Goal: Task Accomplishment & Management: Manage account settings

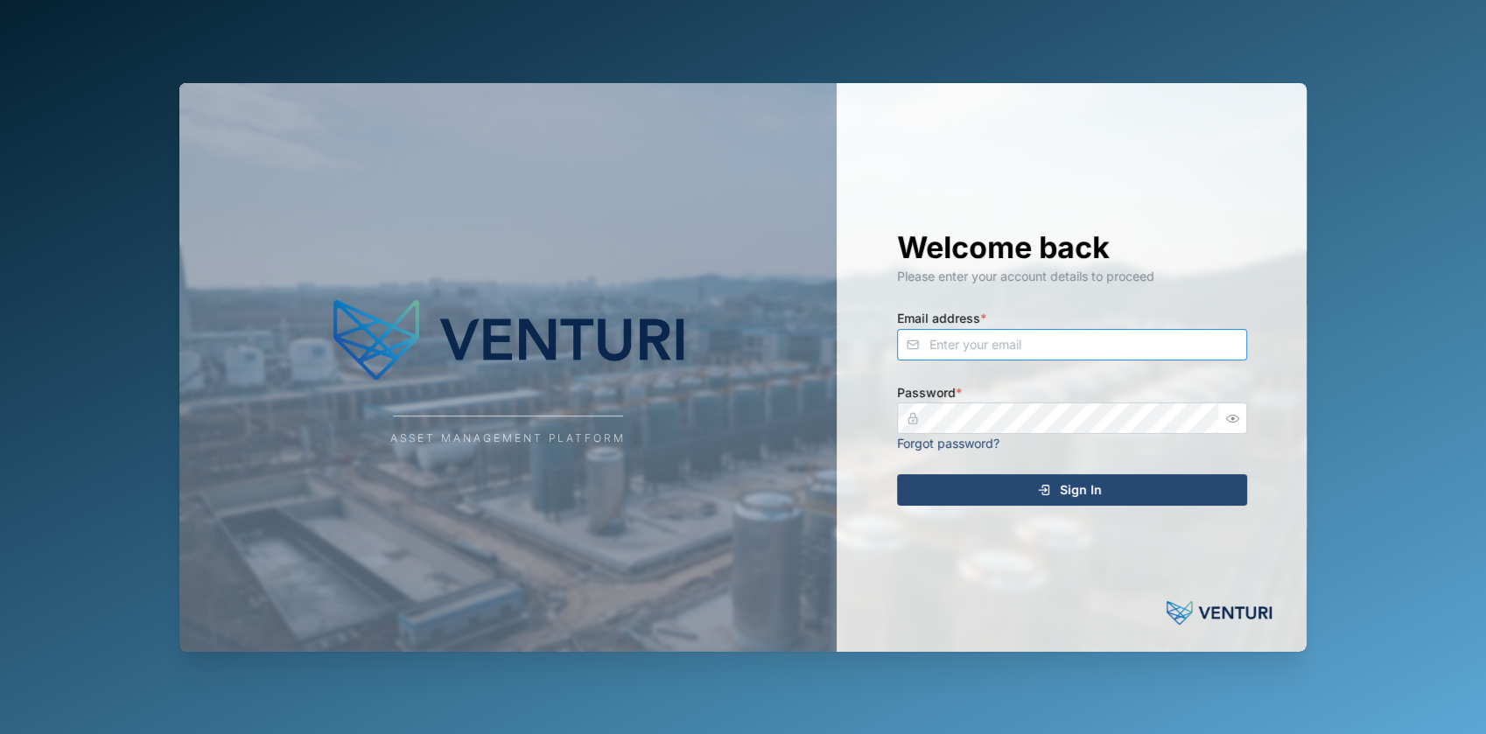
type input "[EMAIL_ADDRESS][DOMAIN_NAME]"
click at [1073, 482] on span "Sign In" at bounding box center [1081, 490] width 42 height 30
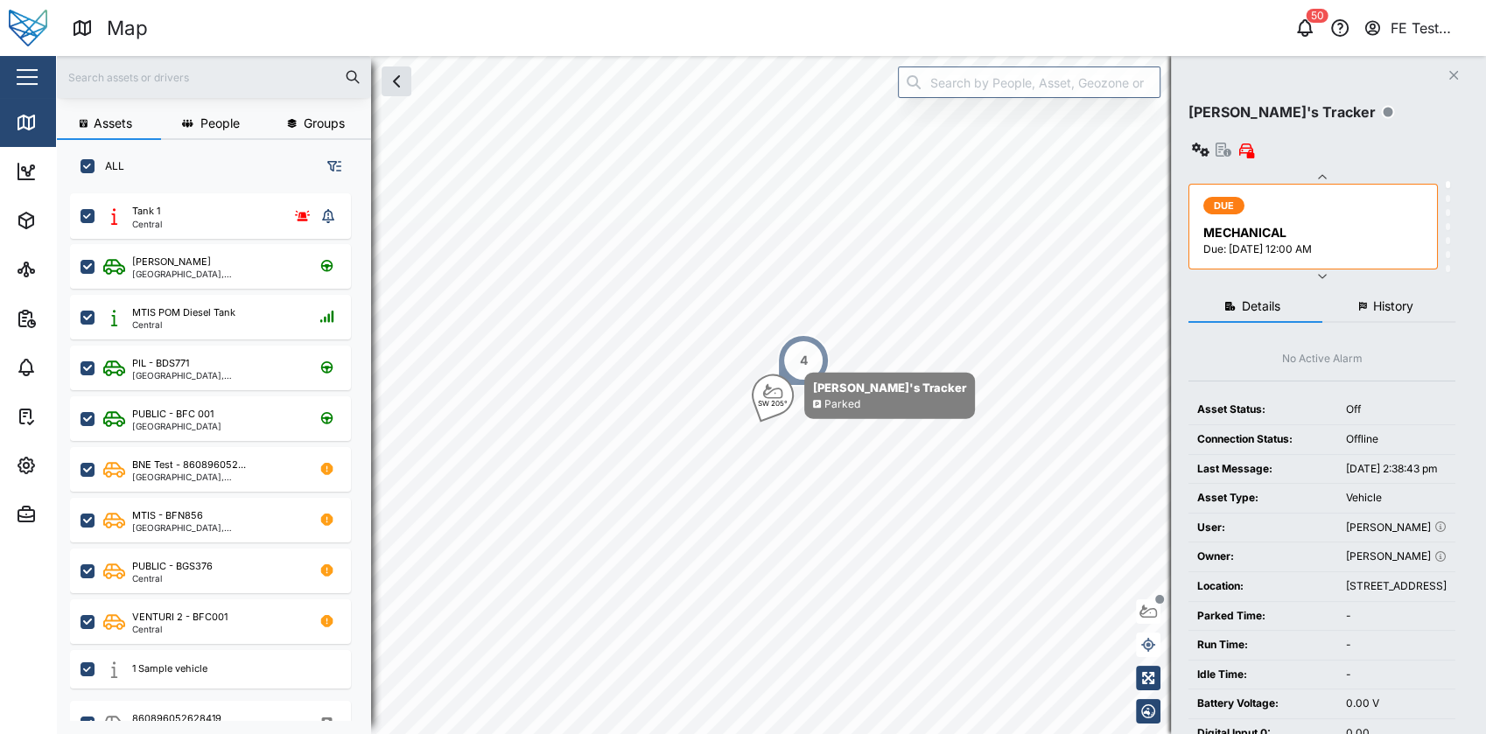
scroll to position [518, 272]
click at [30, 71] on button "button" at bounding box center [27, 77] width 30 height 30
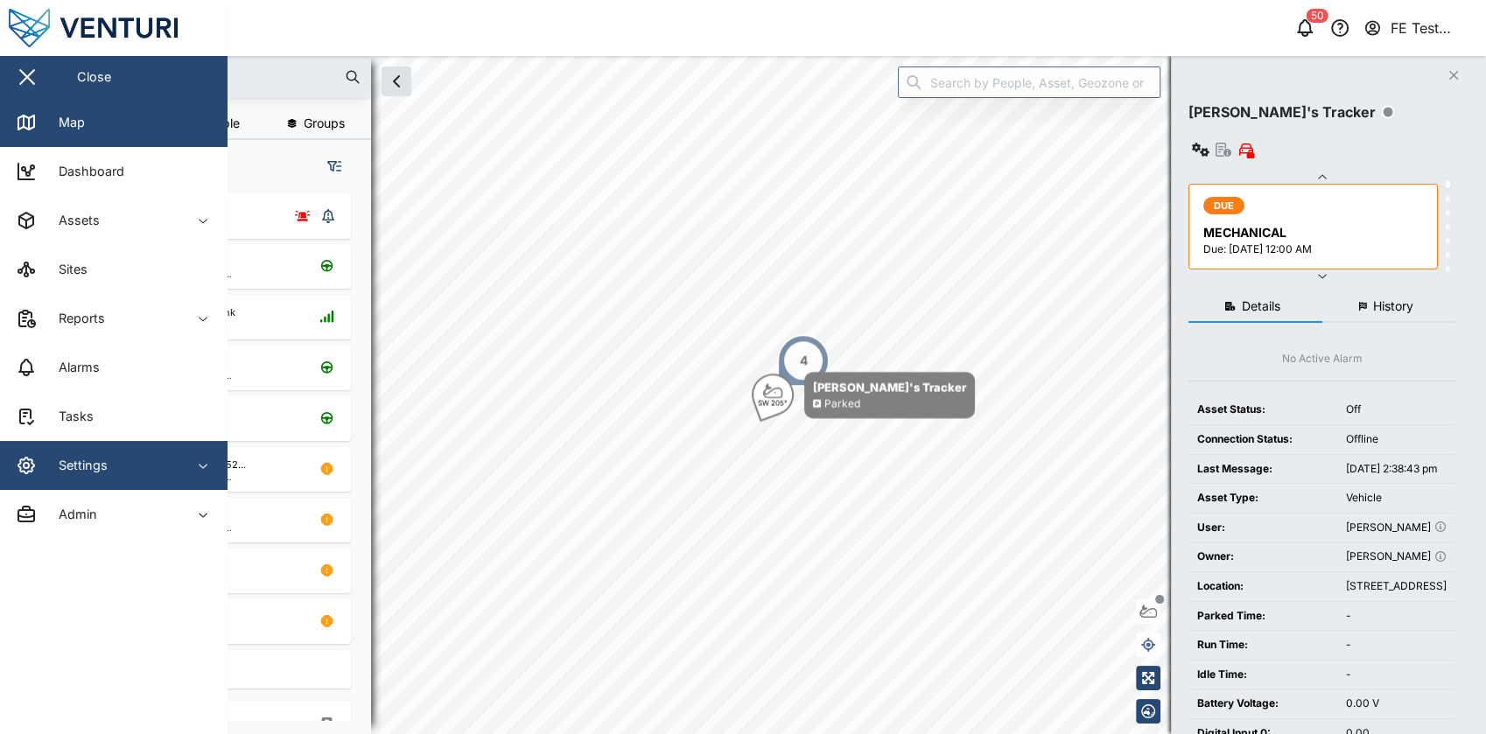
click at [84, 482] on span "Settings" at bounding box center [95, 465] width 159 height 49
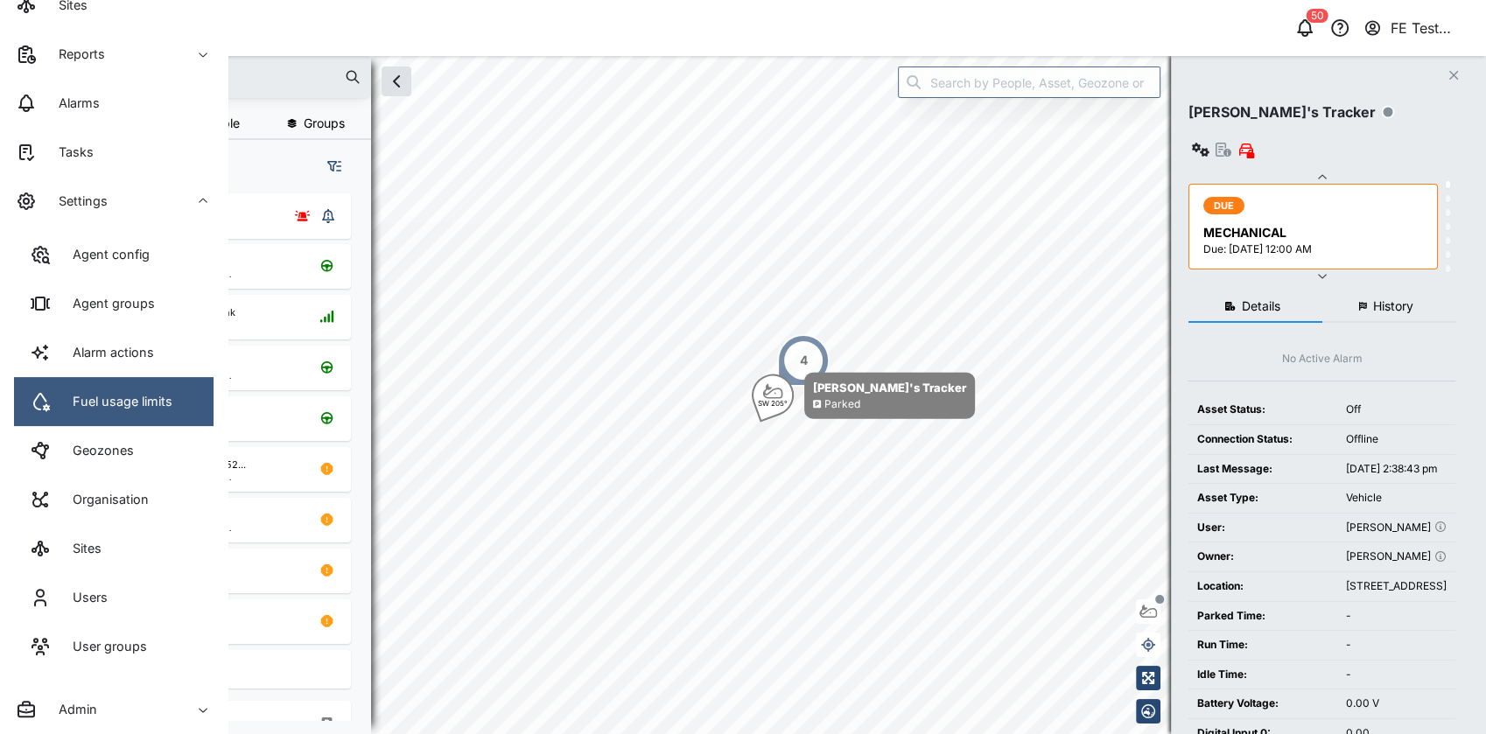
click at [159, 392] on div "Fuel usage limits" at bounding box center [116, 401] width 113 height 19
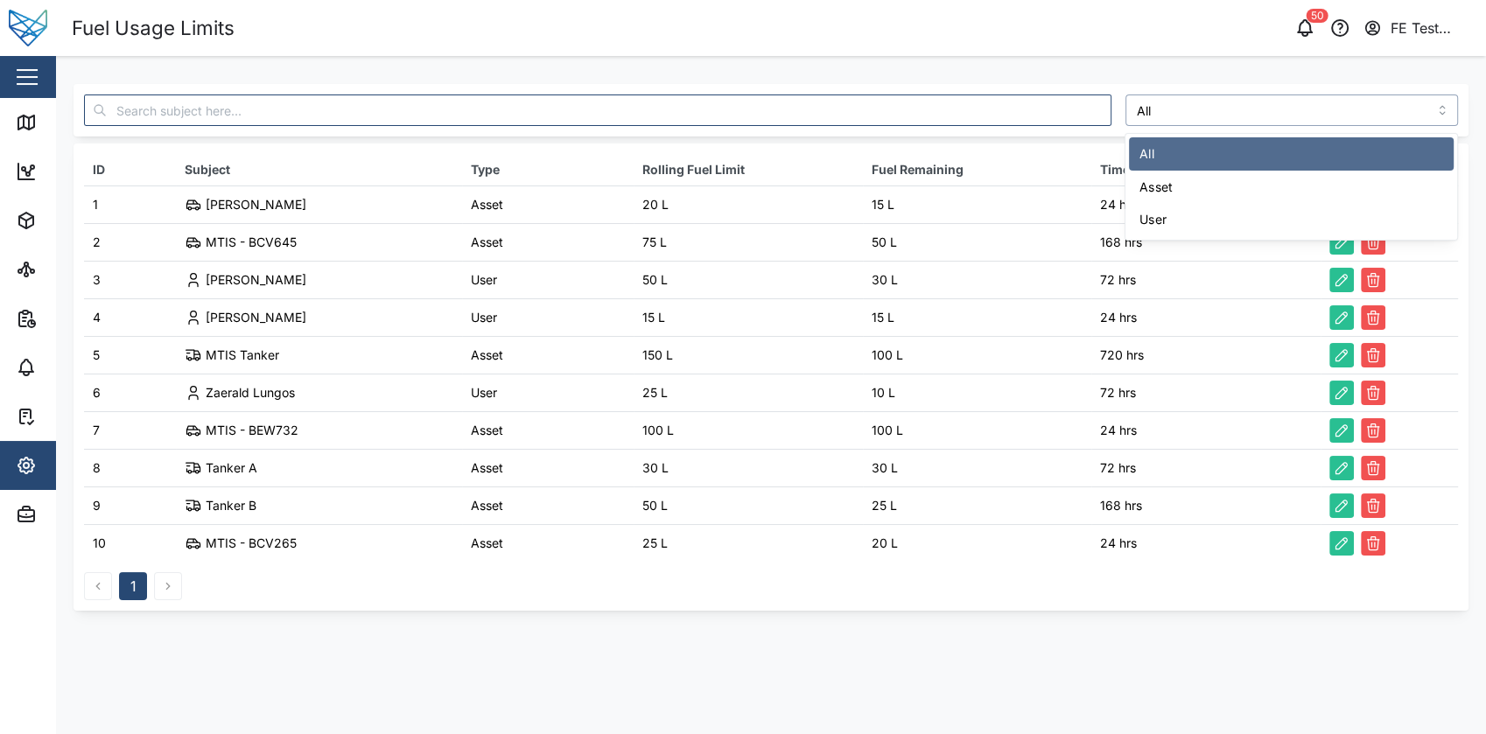
click at [1166, 114] on input "All" at bounding box center [1293, 111] width 334 height 32
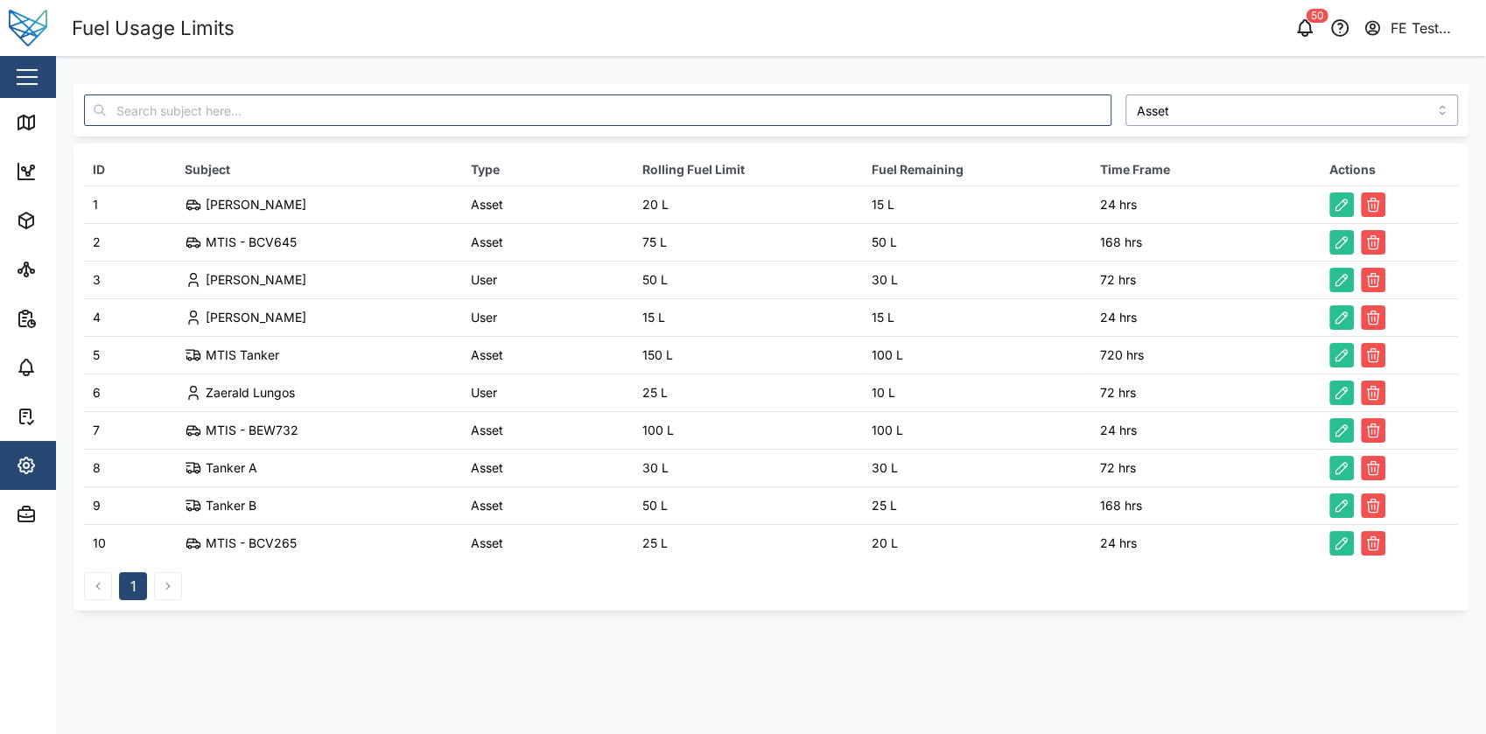
click at [1229, 119] on input "Asset" at bounding box center [1293, 111] width 334 height 32
click at [1206, 142] on div "User ID Subject Type Rolling Fuel Limit Fuel Remaining Time Frame Actions 1 Lia…" at bounding box center [771, 347] width 1395 height 527
click at [1249, 110] on input "User" at bounding box center [1293, 111] width 334 height 32
type input "All"
click at [811, 125] on input "text" at bounding box center [598, 111] width 1028 height 32
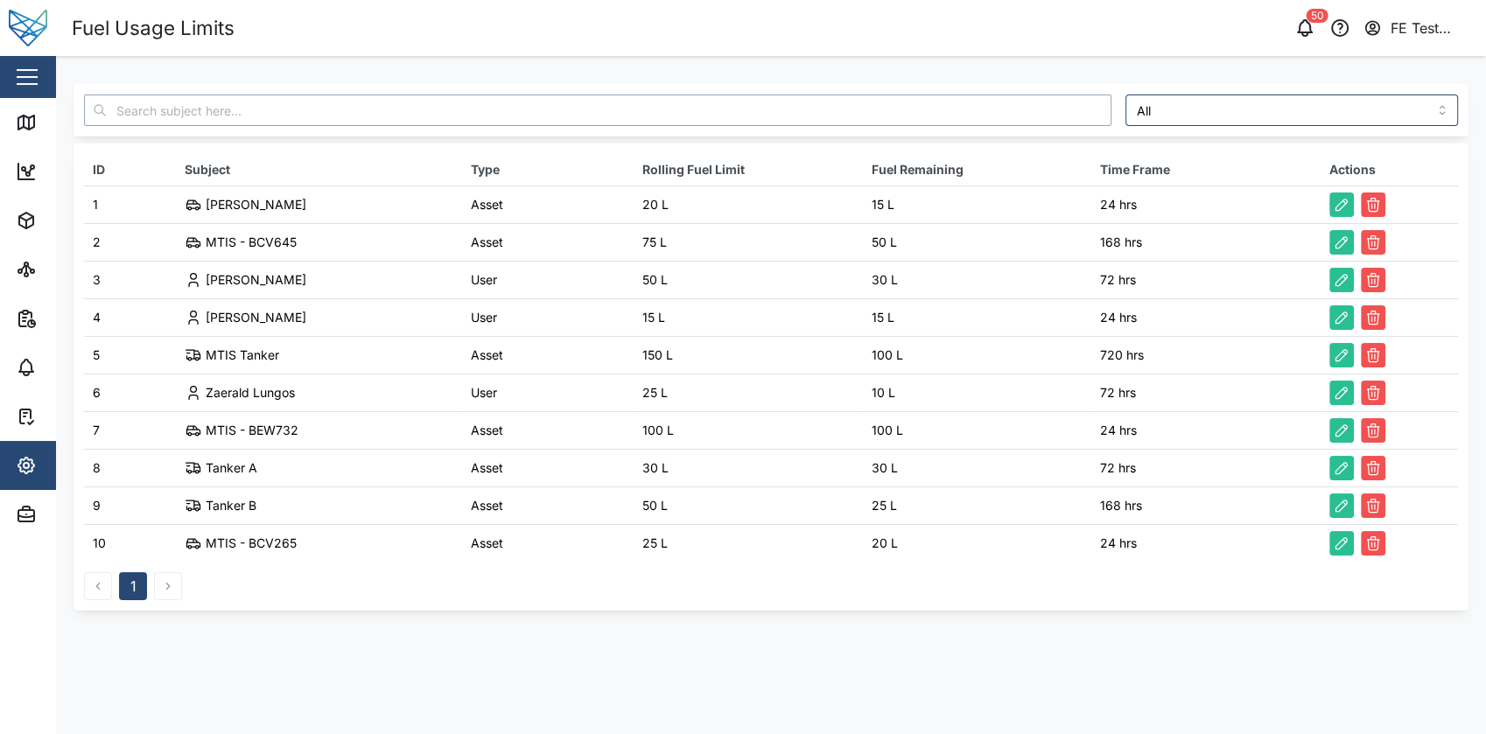
click at [657, 98] on input "text" at bounding box center [598, 111] width 1028 height 32
click at [748, 70] on div "All ID Subject Type Rolling Fuel Limit Fuel Remaining Time Frame Actions 1 Liam…" at bounding box center [771, 342] width 1430 height 573
click at [35, 88] on button "button" at bounding box center [27, 77] width 30 height 30
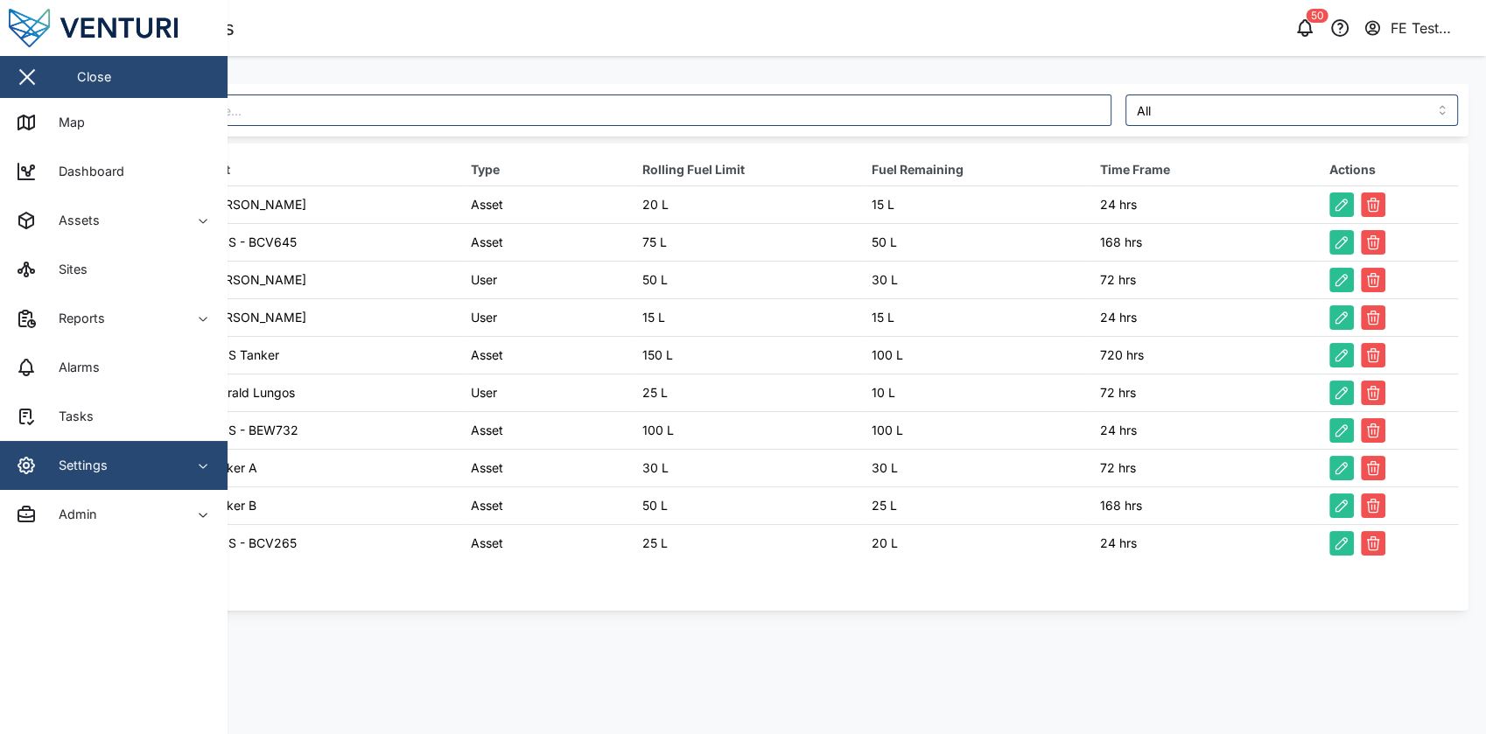
click at [127, 478] on span "Settings" at bounding box center [95, 465] width 159 height 49
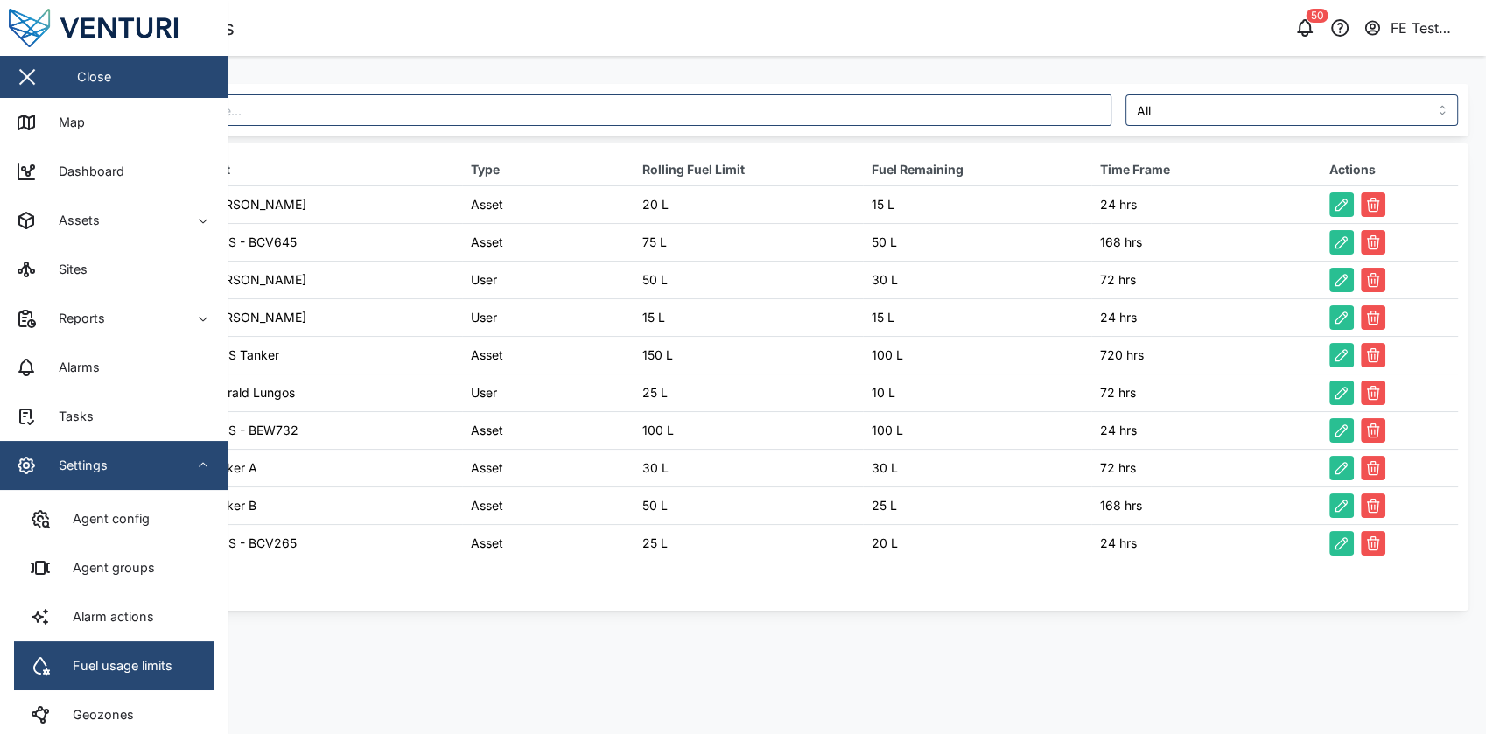
scroll to position [264, 0]
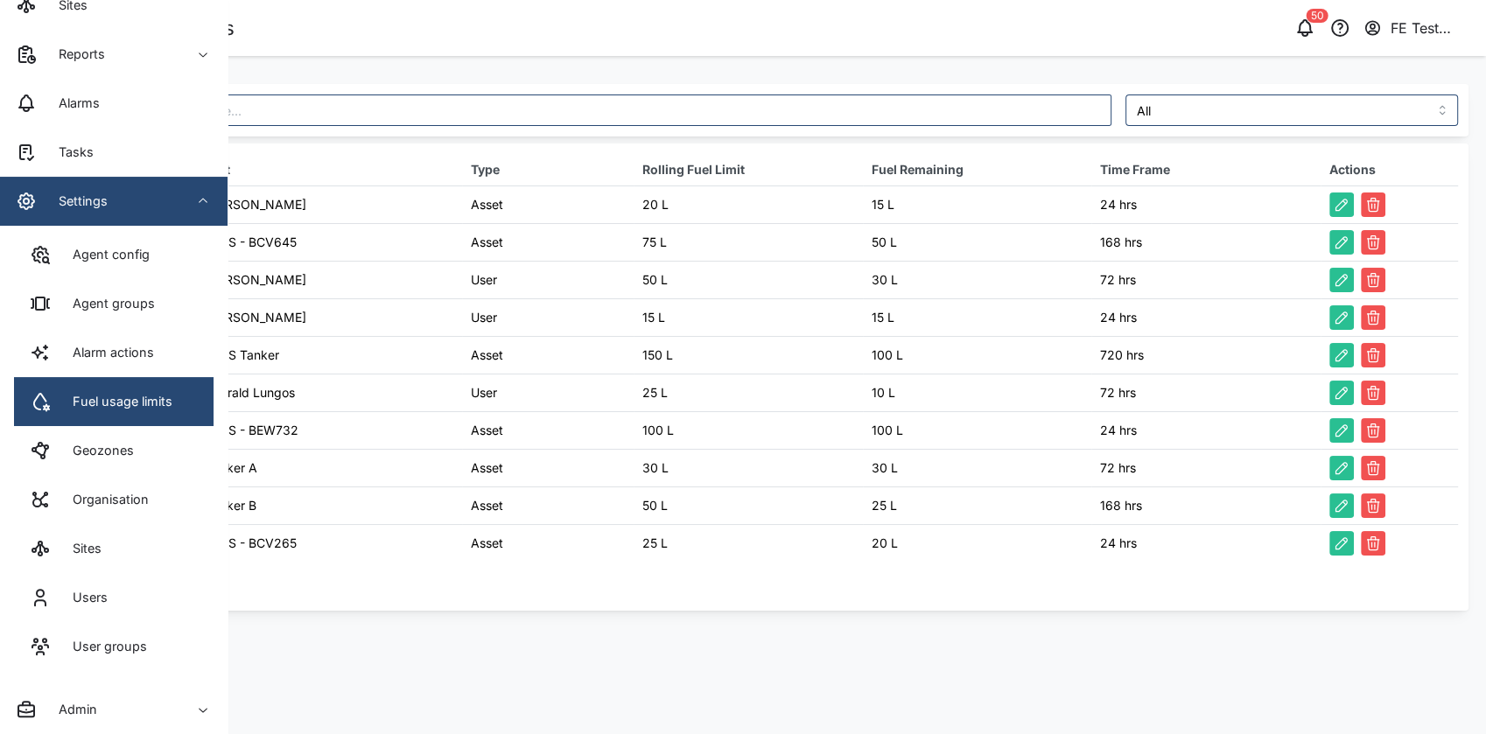
click at [140, 186] on span "Settings" at bounding box center [95, 201] width 159 height 49
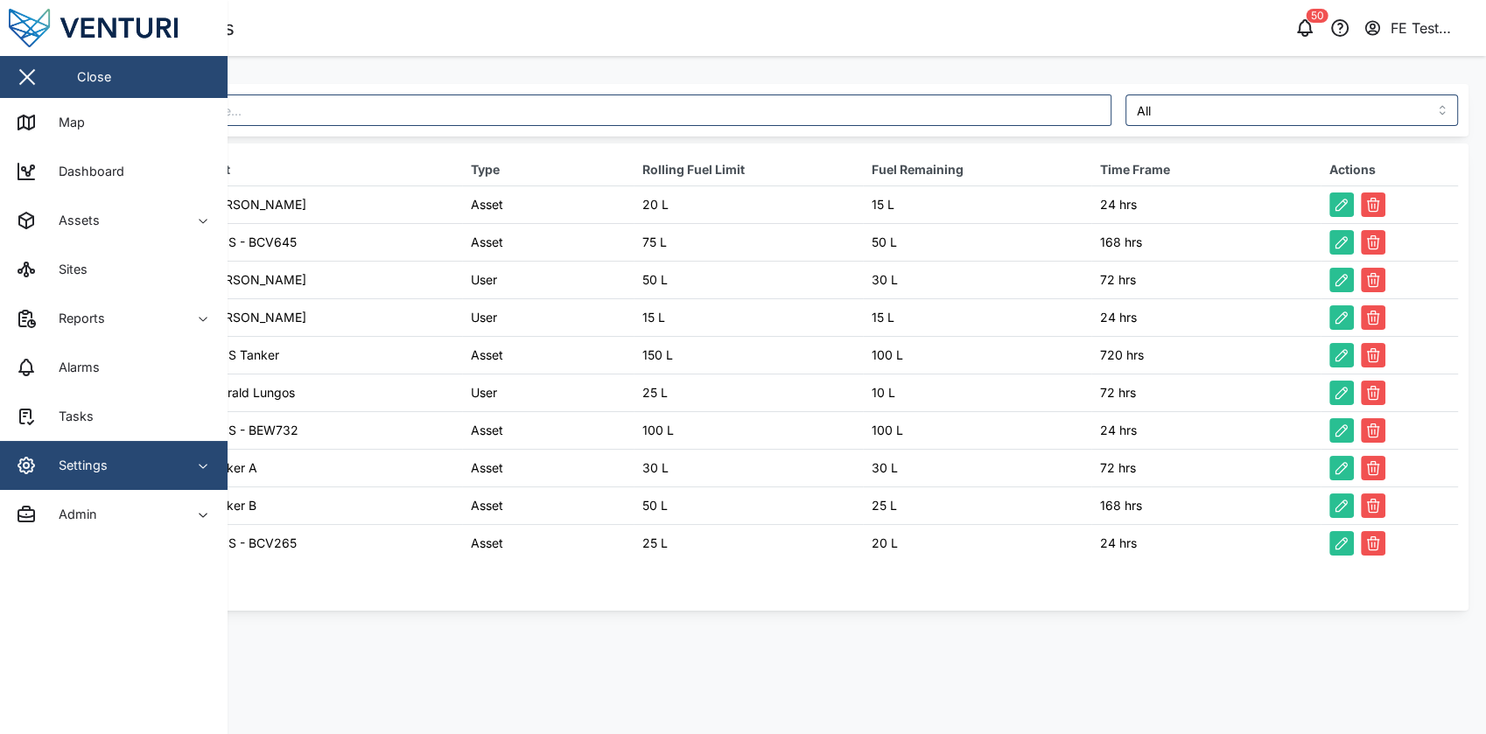
scroll to position [0, 0]
click at [376, 35] on div "Fuel Usage Limits" at bounding box center [422, 28] width 700 height 31
